Goal: Task Accomplishment & Management: Use online tool/utility

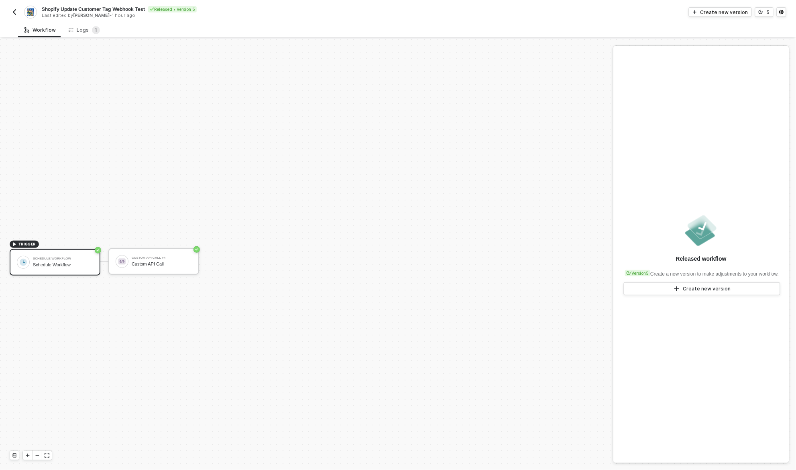
scroll to position [15, 0]
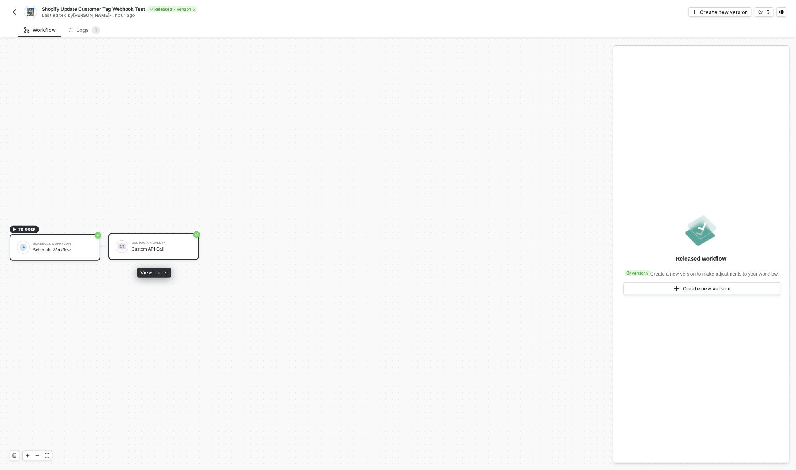
click at [166, 255] on div "Custom API Call #4 Custom API Call" at bounding box center [153, 246] width 91 height 26
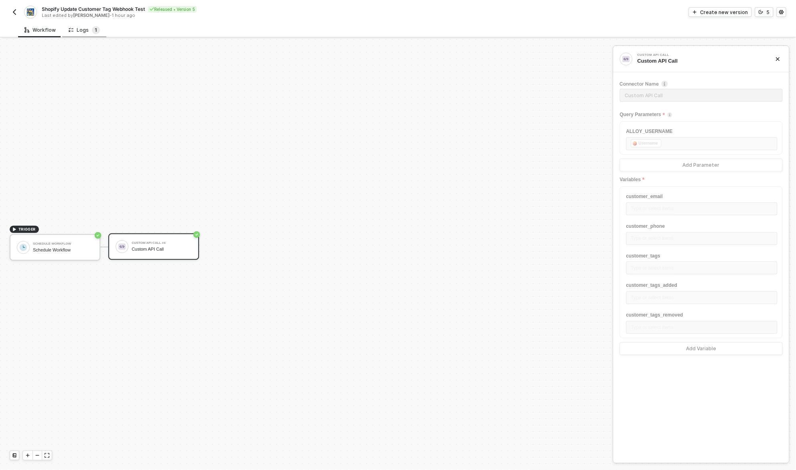
click at [92, 32] on sup "1" at bounding box center [96, 30] width 8 height 8
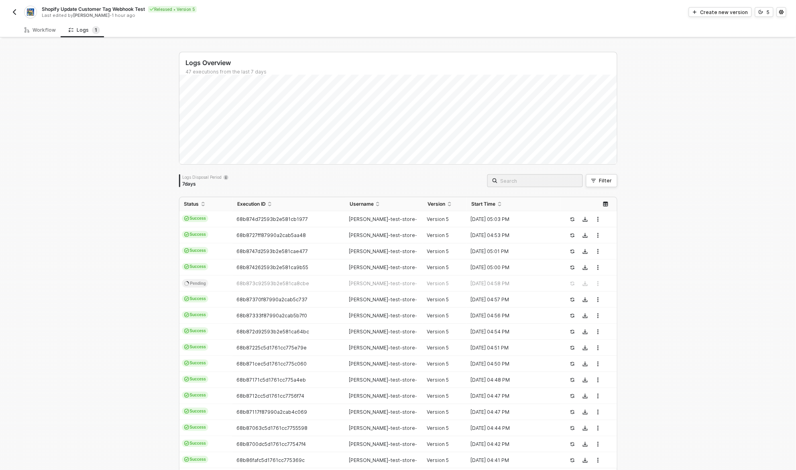
click at [132, 212] on div "Logs Overview 47 executions from the last 7 days Logs Disposal Period 7 days Fi…" at bounding box center [398, 303] width 796 height 529
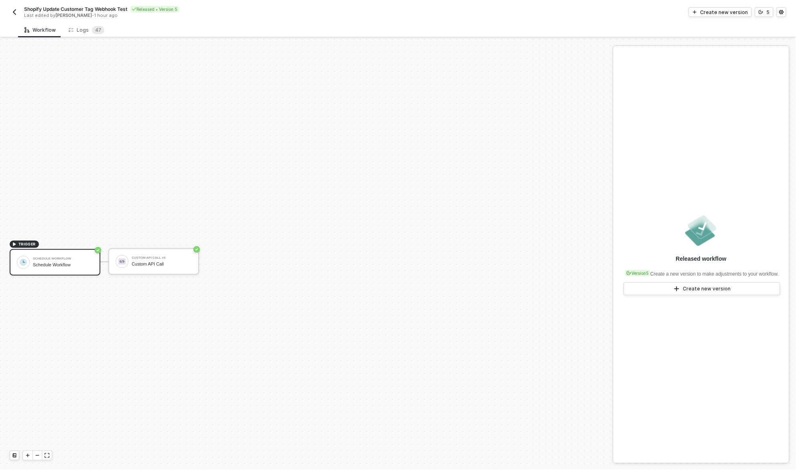
scroll to position [15, 0]
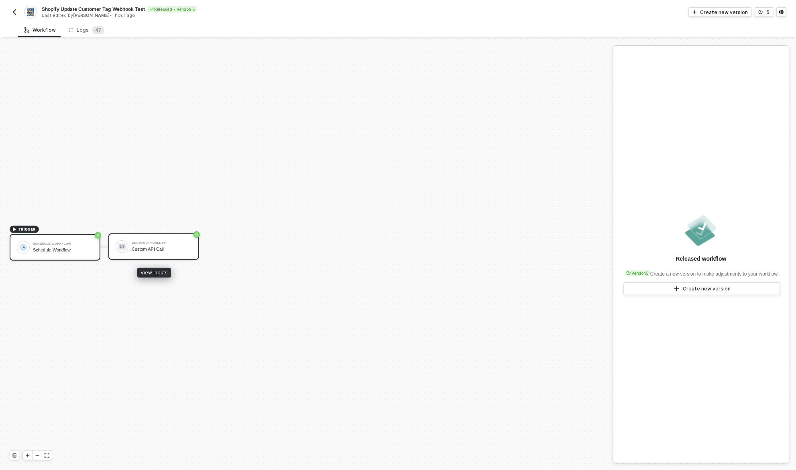
click at [159, 251] on div "Custom API Call #4 Custom API Call" at bounding box center [162, 246] width 60 height 15
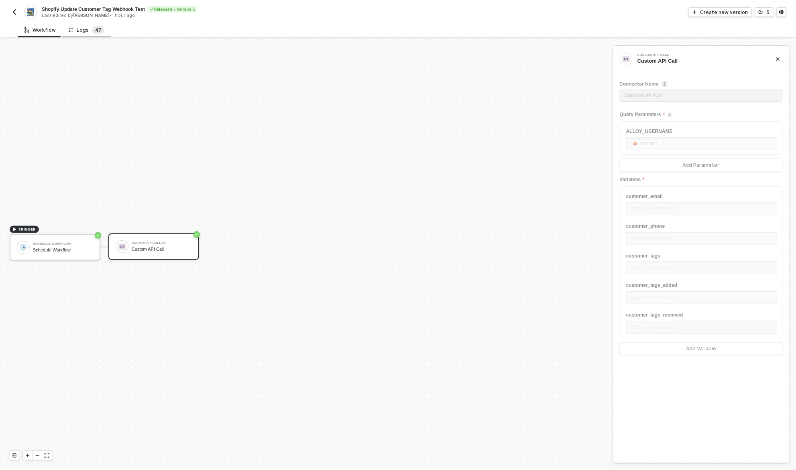
click at [92, 30] on sup "4 7" at bounding box center [98, 30] width 12 height 8
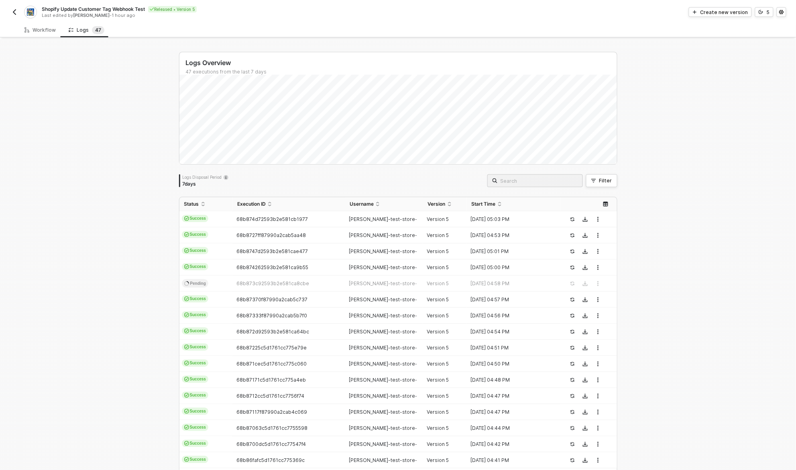
click at [139, 289] on div "Logs Overview 47 executions from the last 7 days Logs Disposal Period 7 days Fi…" at bounding box center [398, 303] width 796 height 529
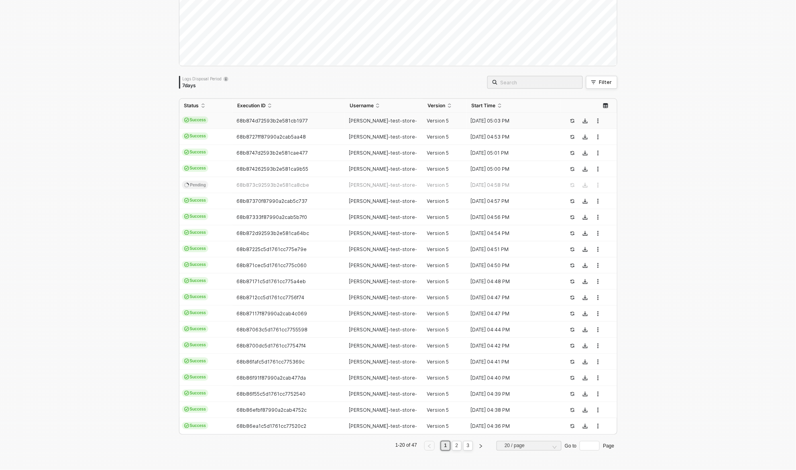
click at [411, 120] on div "[PERSON_NAME]-test-store-s..." at bounding box center [381, 121] width 72 height 6
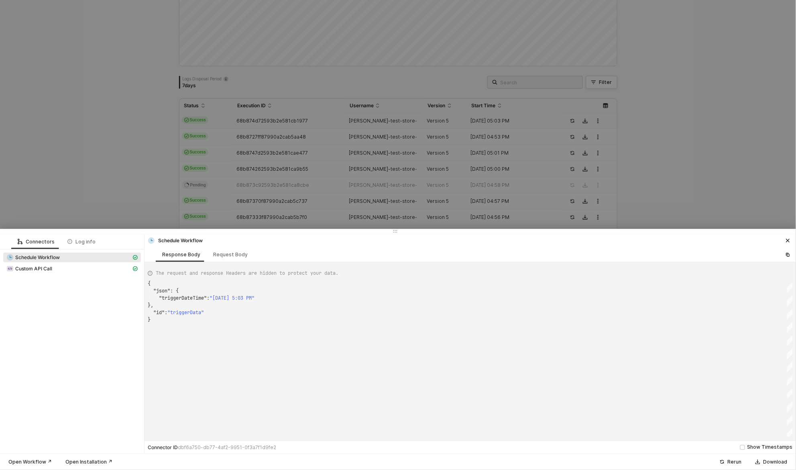
scroll to position [36, 0]
click at [89, 240] on div "Log info" at bounding box center [81, 241] width 28 height 6
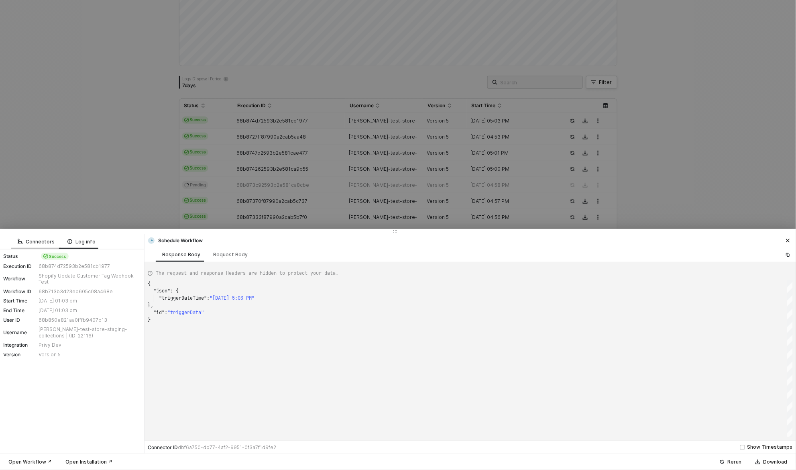
click at [27, 239] on div "Connectors" at bounding box center [36, 241] width 37 height 6
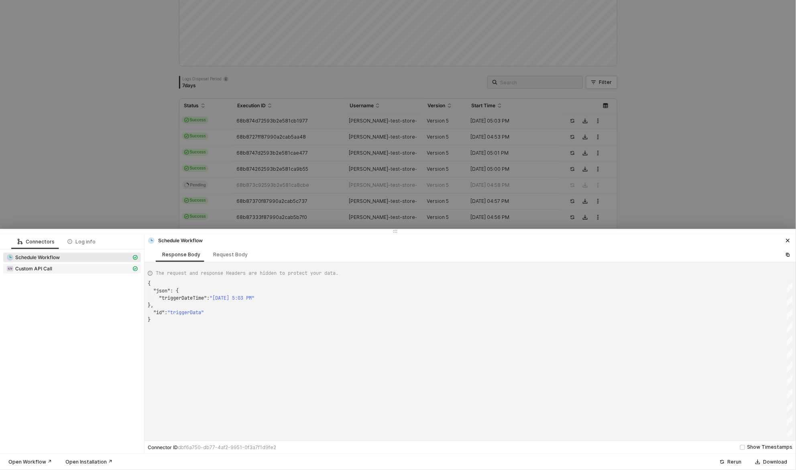
click at [46, 265] on span "Custom API Call" at bounding box center [33, 268] width 37 height 6
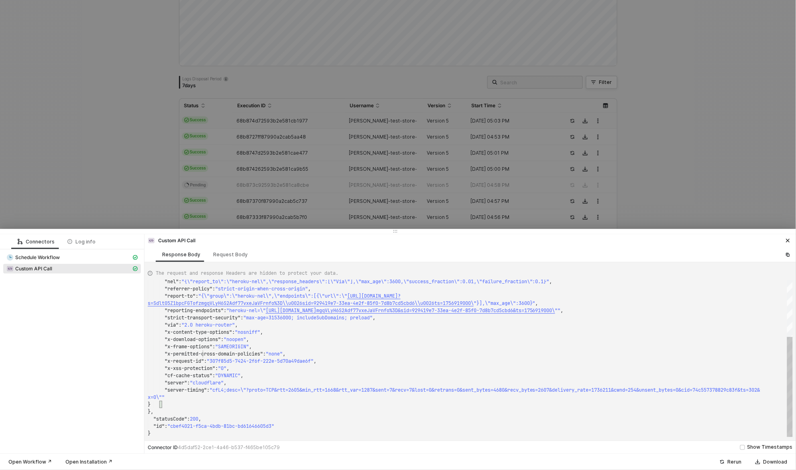
scroll to position [14, 55]
click at [203, 355] on span ""x-permitted-cross-domain-policies"" at bounding box center [214, 353] width 98 height 6
click at [357, 336] on div ""x-download-options" : "noopen" ," at bounding box center [470, 339] width 645 height 7
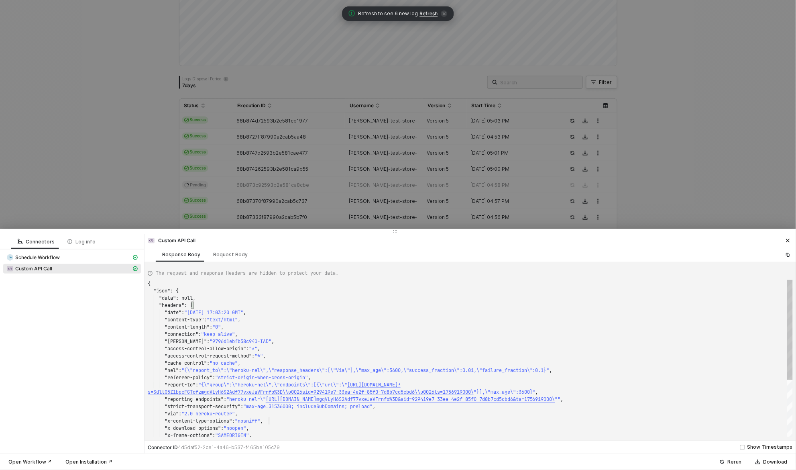
scroll to position [7, 31]
click at [208, 287] on div ""json" : {" at bounding box center [470, 290] width 645 height 7
click at [220, 255] on div "Request Body" at bounding box center [230, 254] width 35 height 6
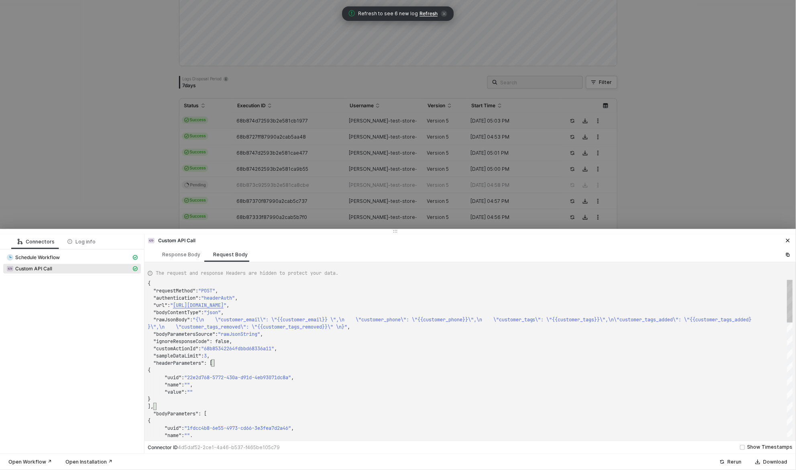
scroll to position [7, 66]
click at [264, 365] on div ""headerParameters" : [" at bounding box center [470, 362] width 645 height 7
type textarea "{ "requestMethod": "POST", "authentication": "headerAuth", "url": "https://noti…"
